Goal: Task Accomplishment & Management: Manage account settings

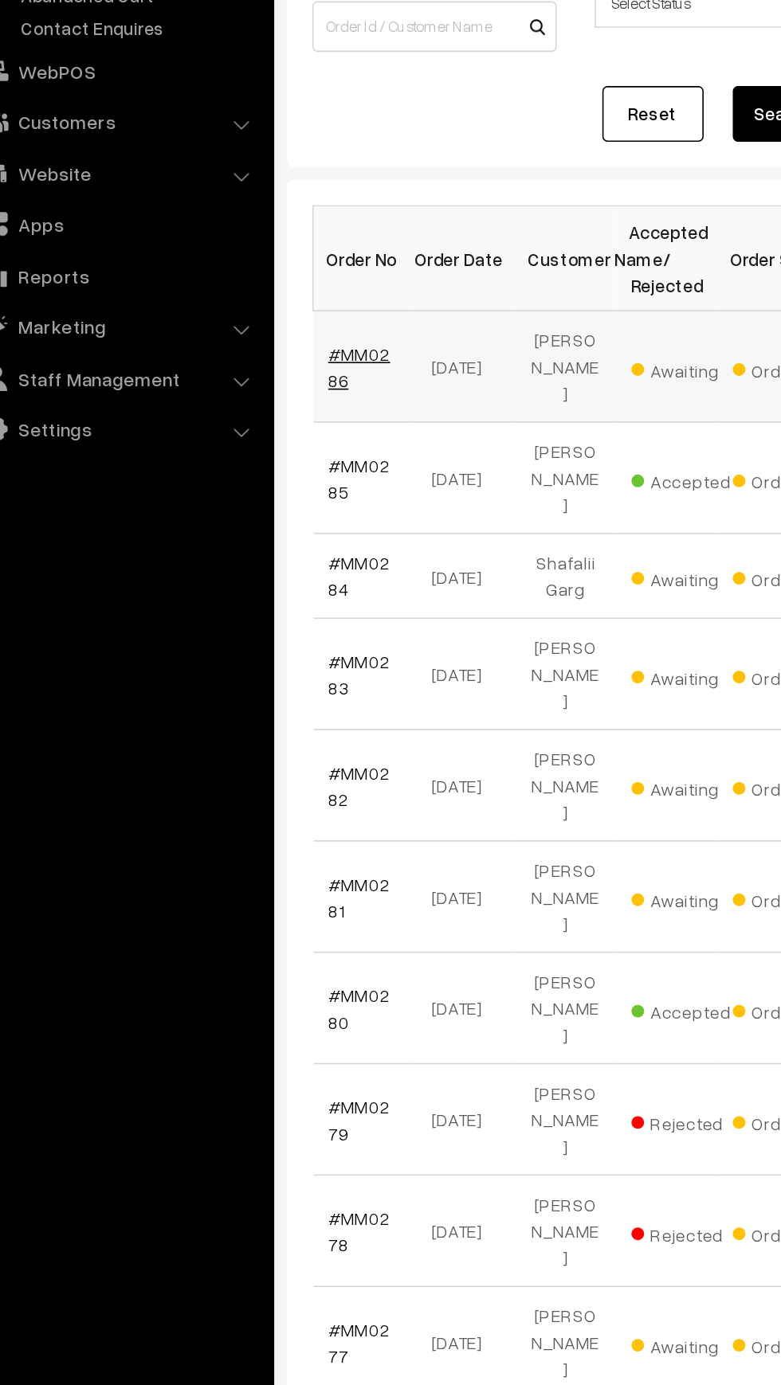
click at [267, 417] on link "#MM0286" at bounding box center [268, 432] width 39 height 30
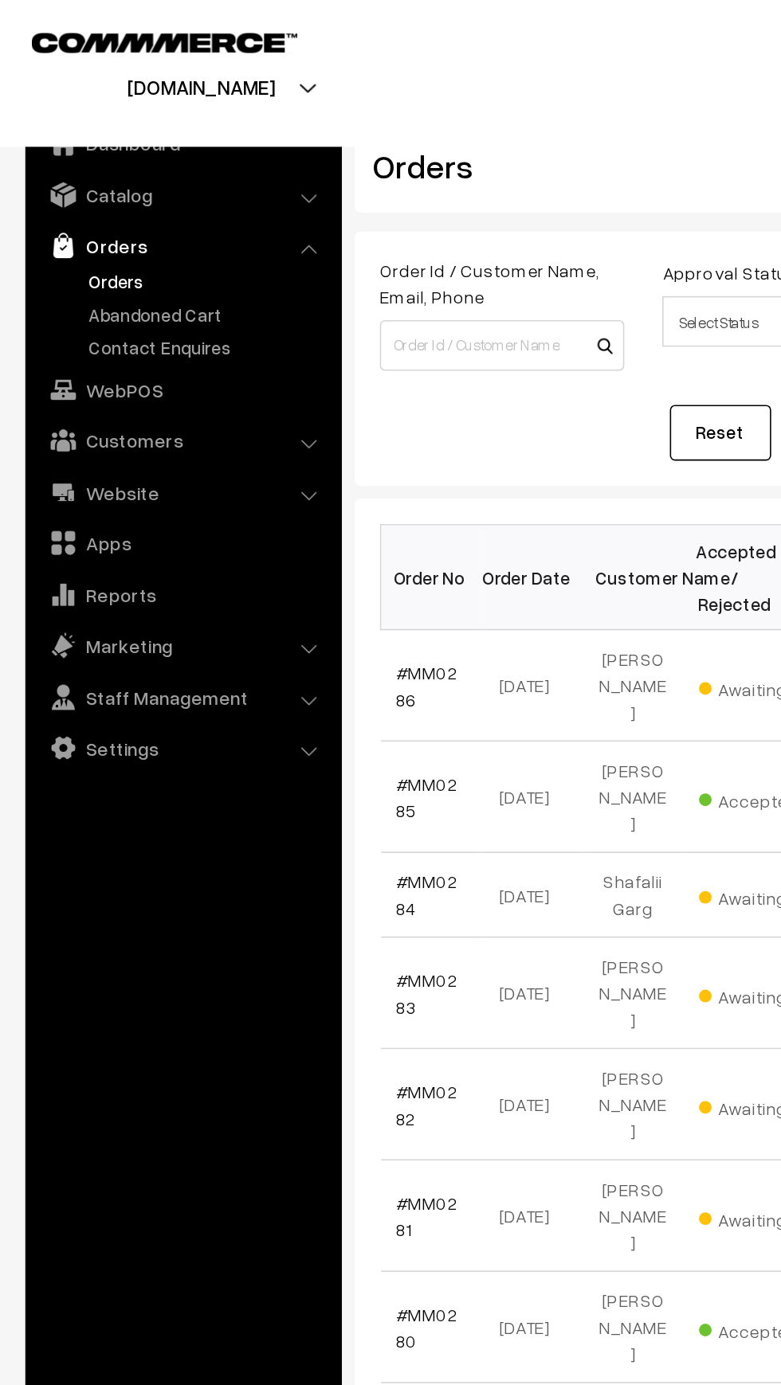
click at [68, 180] on link "Orders" at bounding box center [131, 177] width 158 height 17
